Goal: Task Accomplishment & Management: Manage account settings

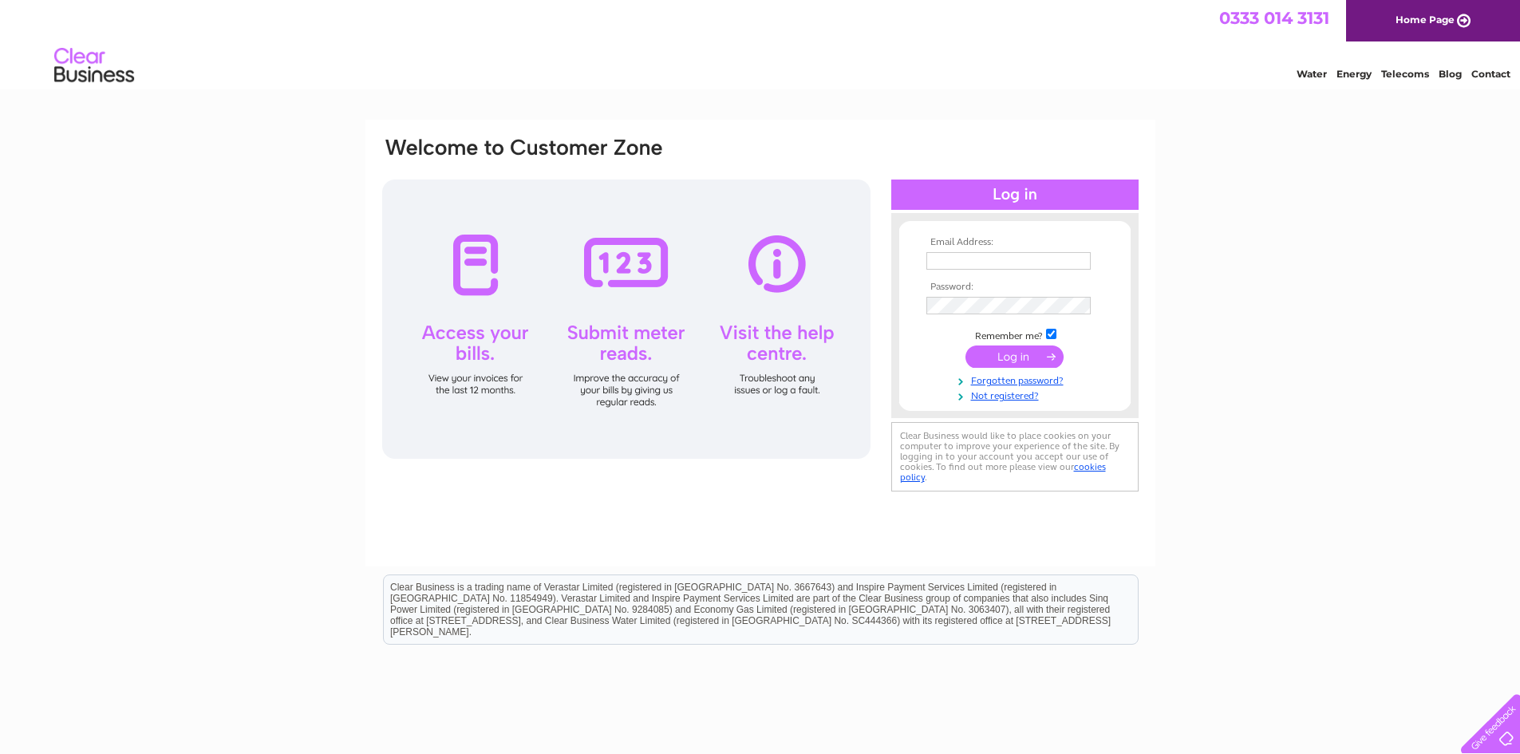
type input "[EMAIL_ADDRESS][DOMAIN_NAME]"
click at [1035, 361] on input "submit" at bounding box center [1014, 356] width 98 height 22
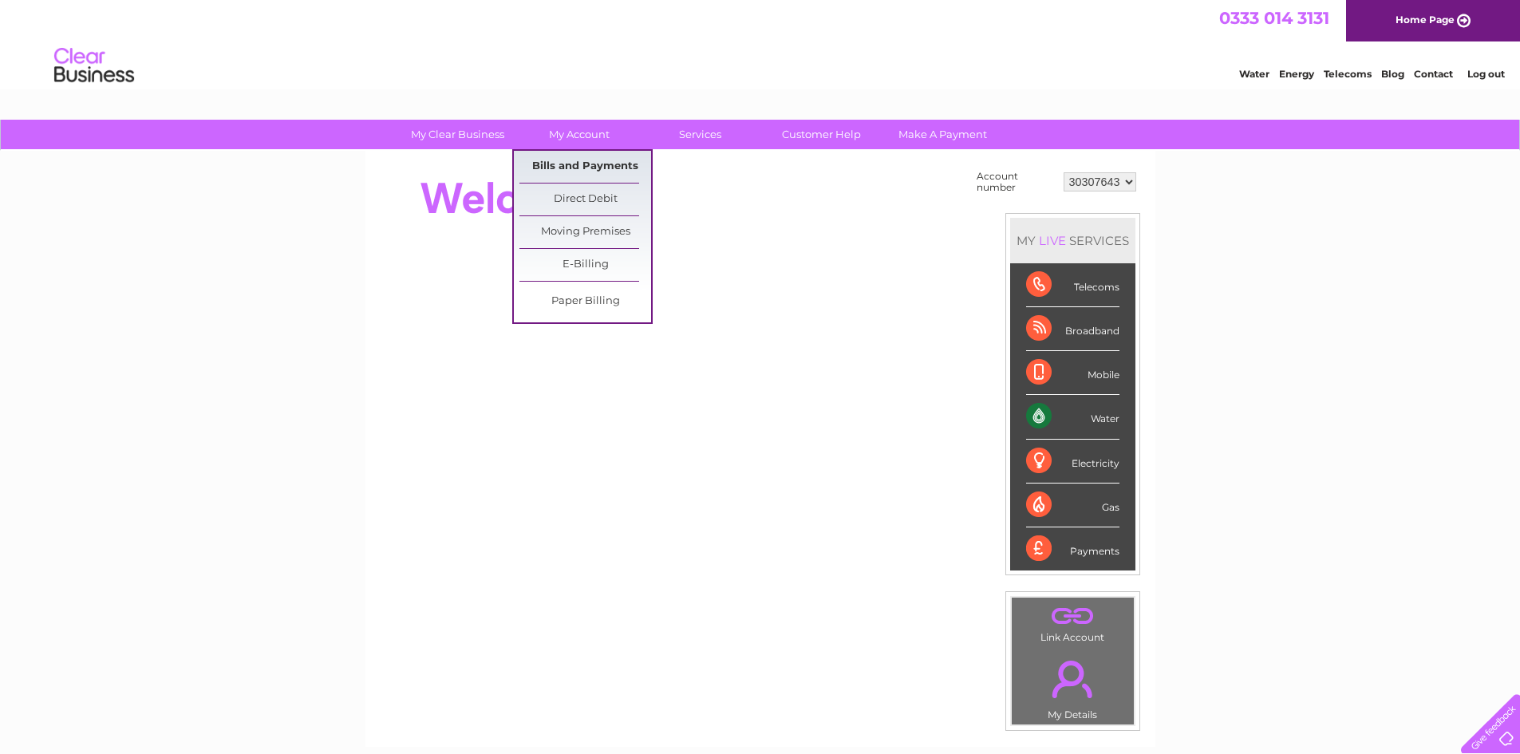
click at [576, 156] on link "Bills and Payments" at bounding box center [585, 167] width 132 height 32
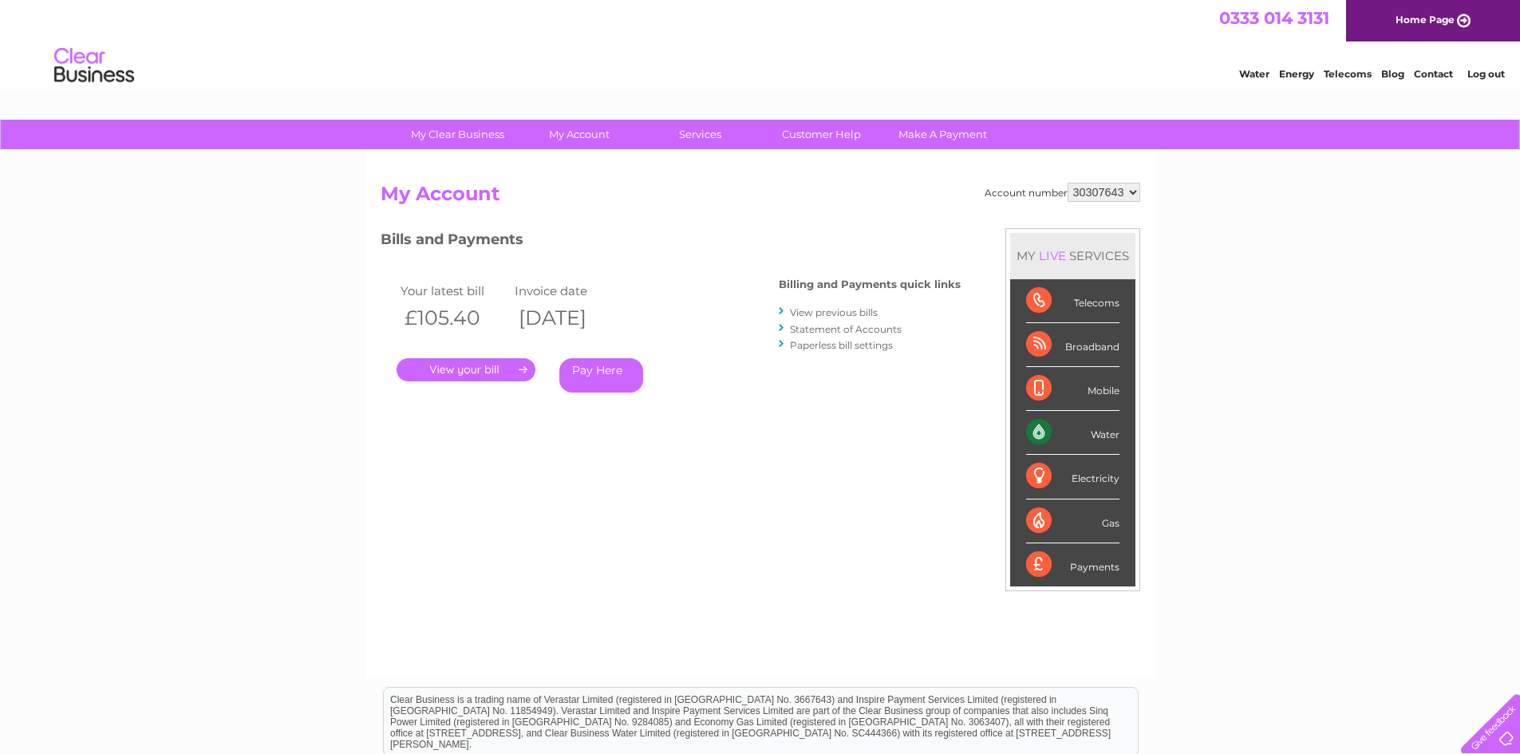
click at [483, 366] on link "." at bounding box center [465, 369] width 139 height 23
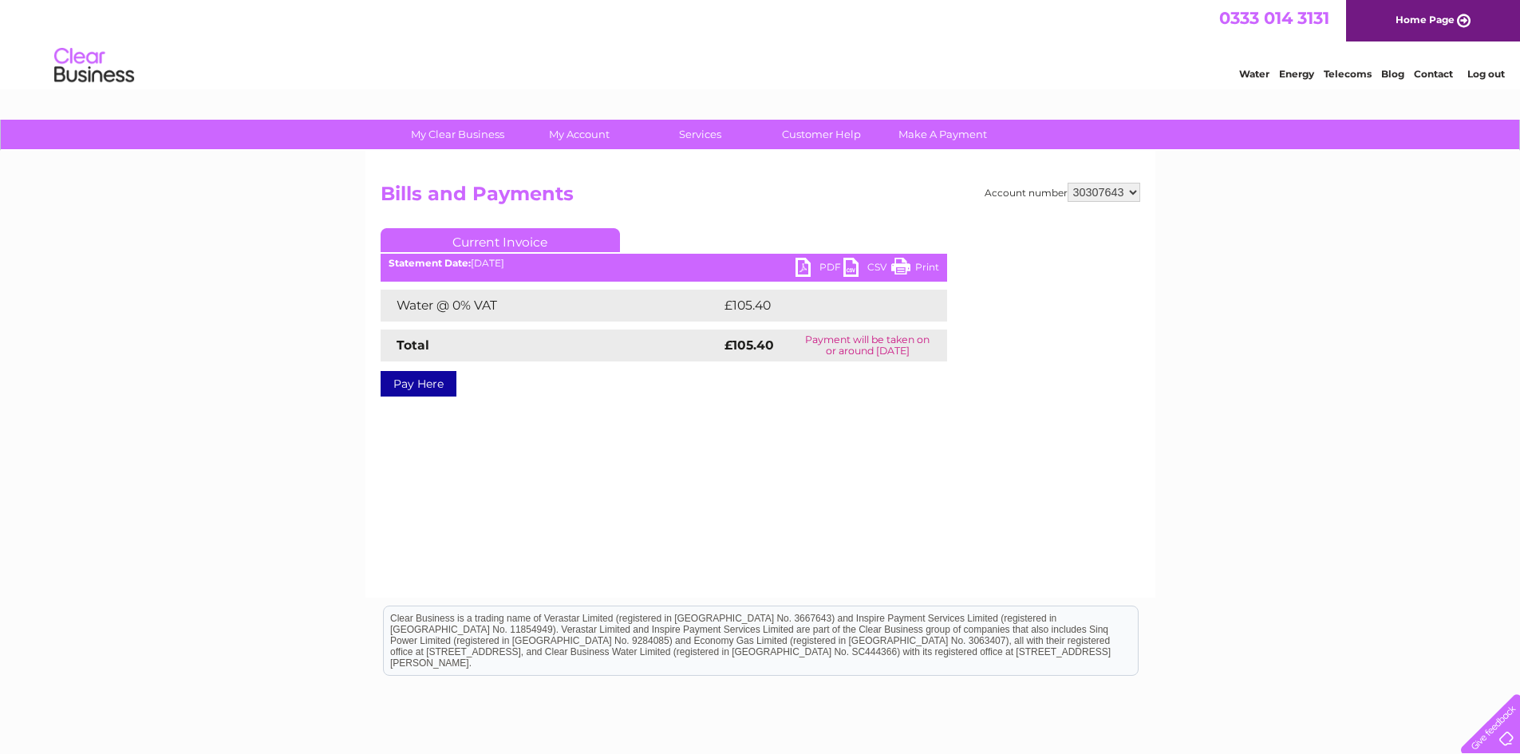
click at [821, 263] on link "PDF" at bounding box center [819, 269] width 48 height 23
